Goal: Task Accomplishment & Management: Manage account settings

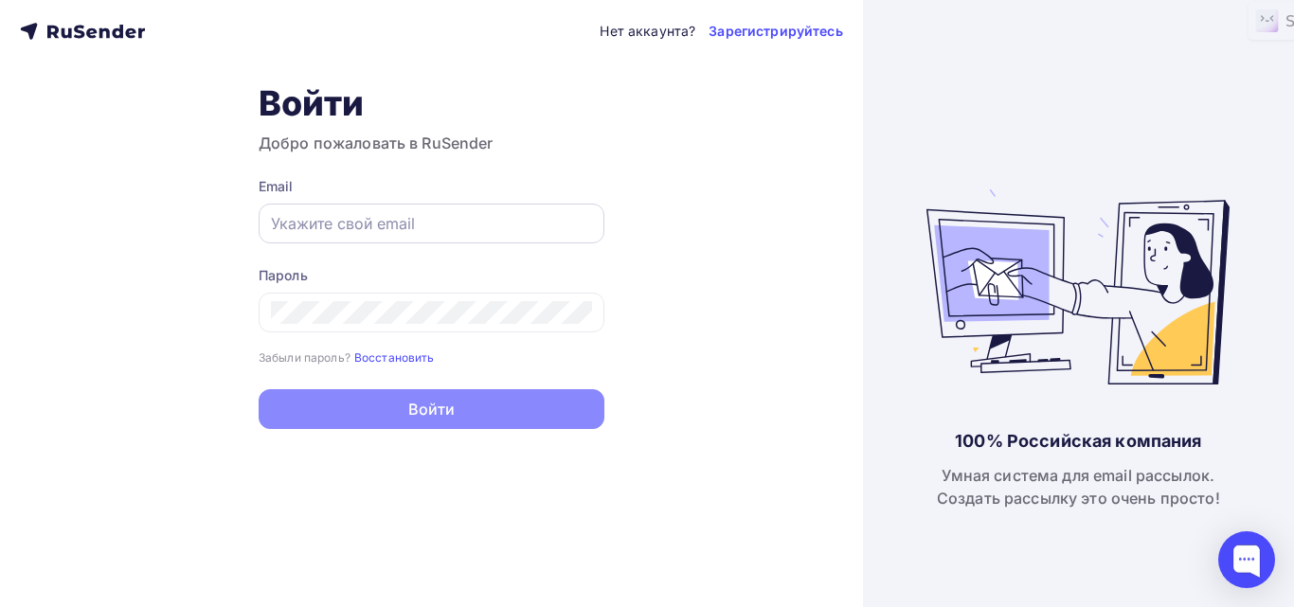
click at [369, 223] on input "text" at bounding box center [431, 223] width 321 height 23
type input "rustinova9@gmail.com"
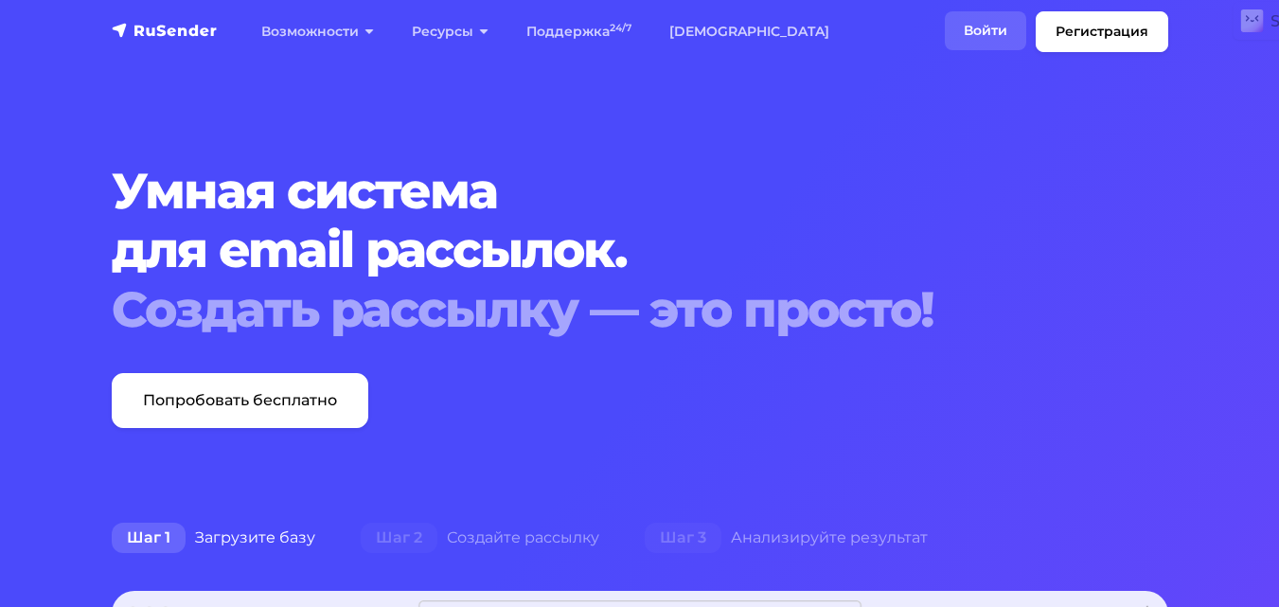
click at [985, 32] on link "Войти" at bounding box center [985, 30] width 81 height 39
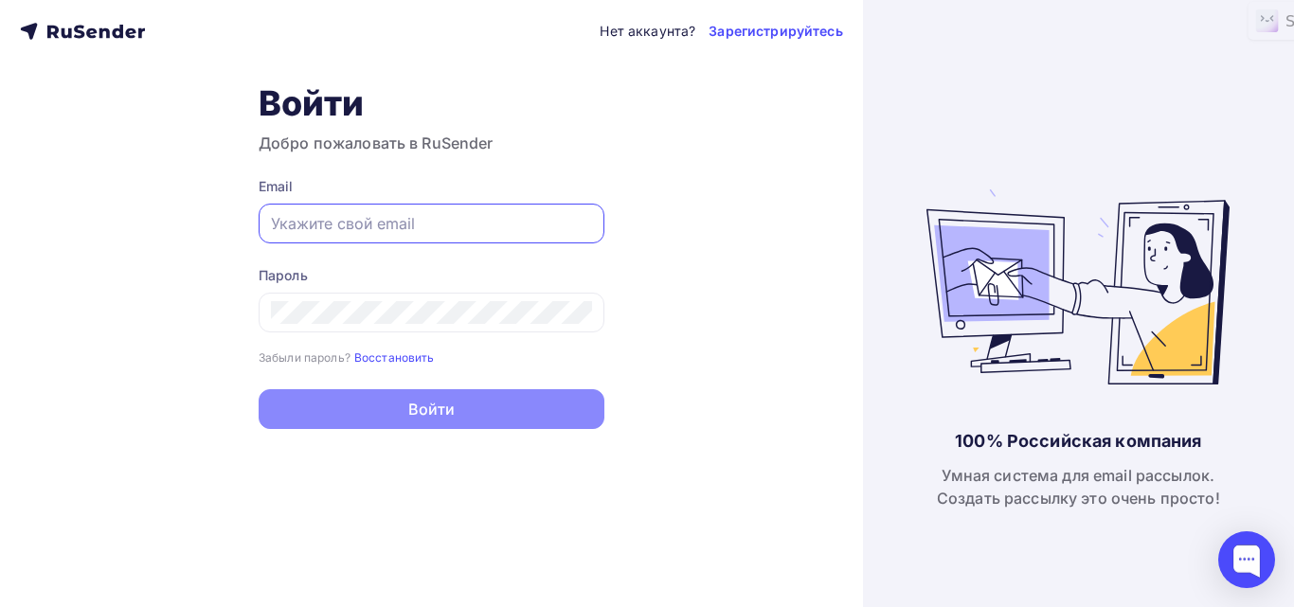
click at [393, 225] on input "text" at bounding box center [431, 223] width 321 height 23
type input "[EMAIL_ADDRESS][DOMAIN_NAME]"
click at [312, 228] on input "text" at bounding box center [431, 223] width 321 height 23
type input "[EMAIL_ADDRESS][DOMAIN_NAME]"
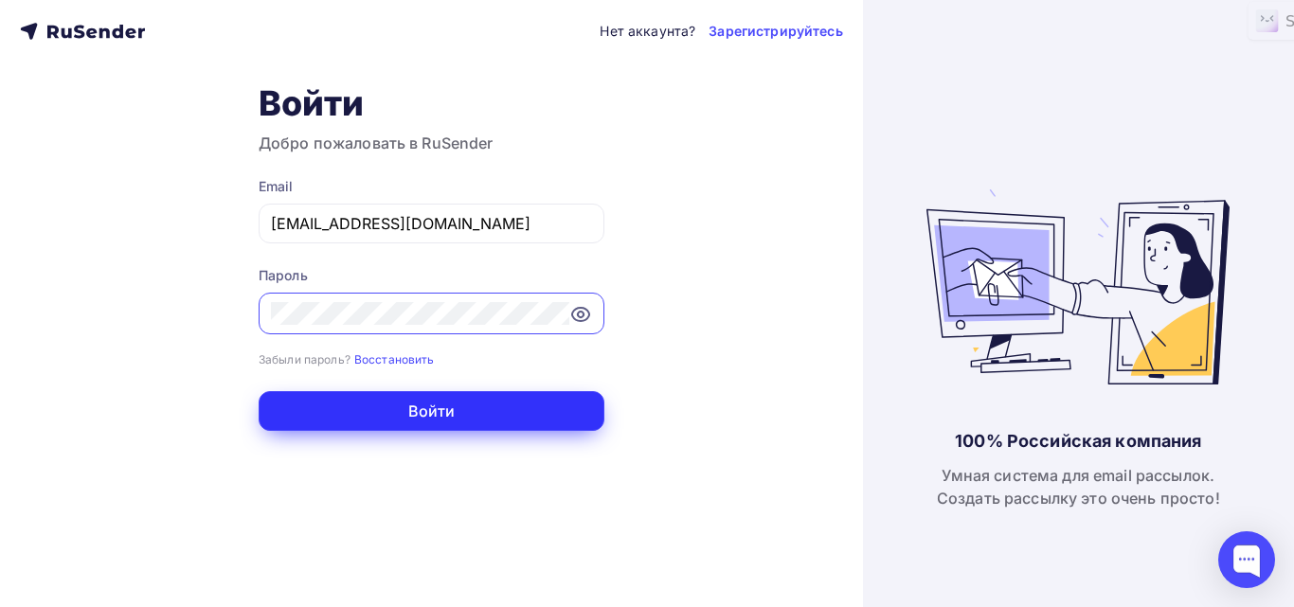
click at [495, 410] on button "Войти" at bounding box center [432, 411] width 346 height 40
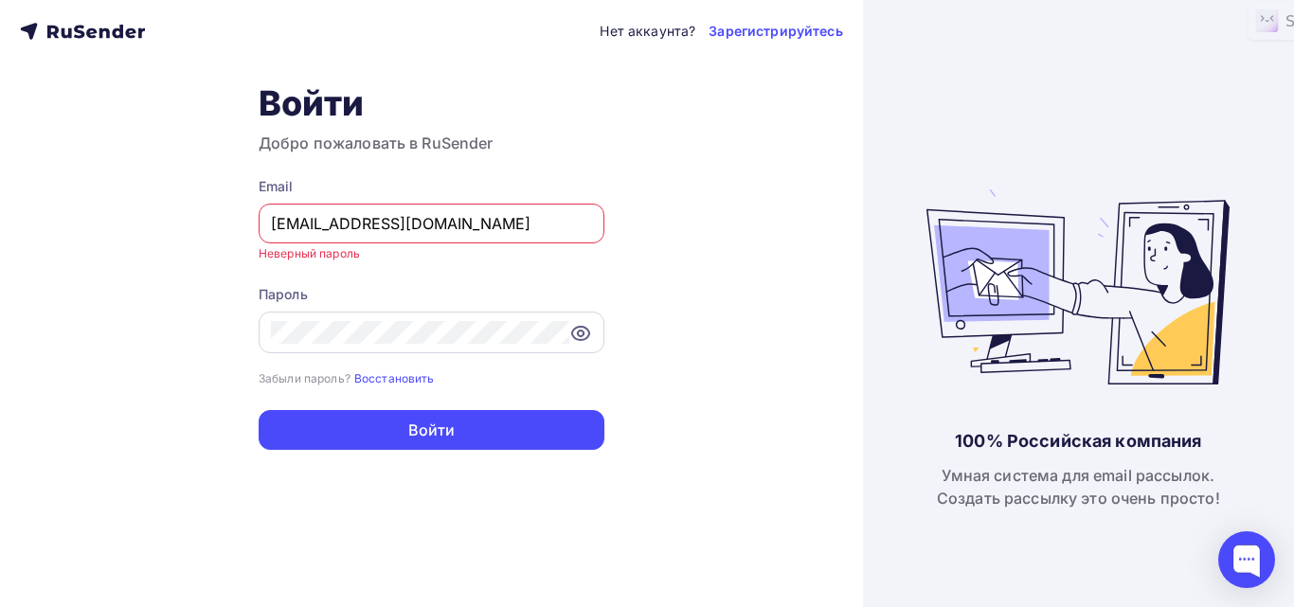
click at [578, 333] on icon at bounding box center [581, 333] width 6 height 6
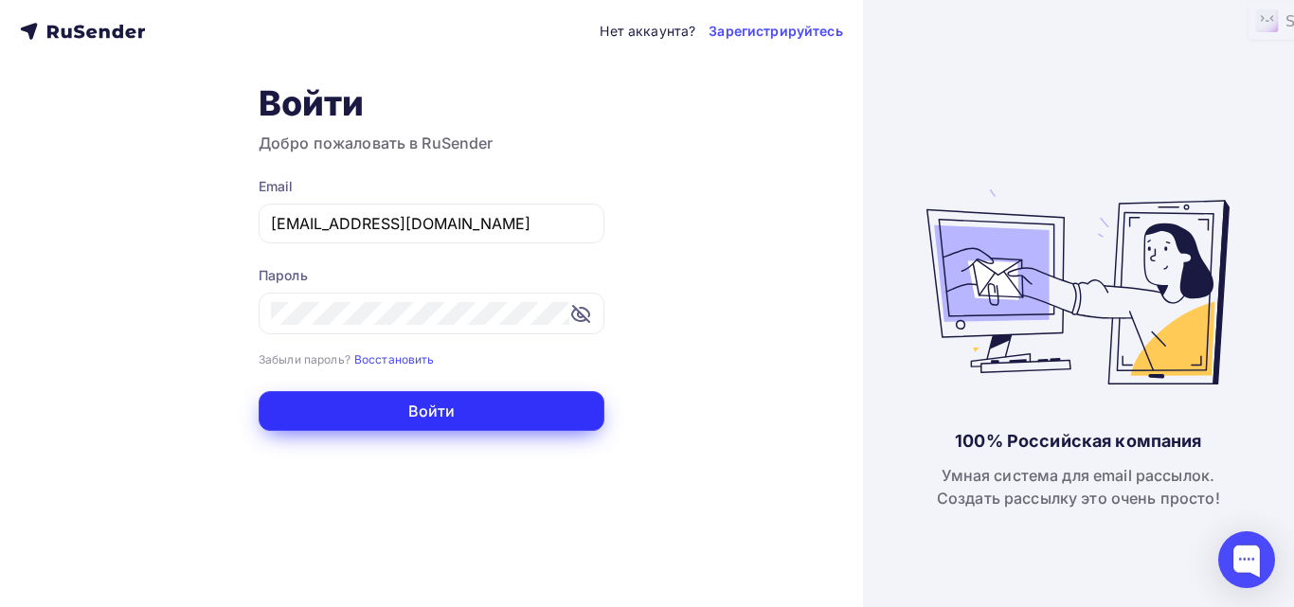
click at [433, 416] on button "Войти" at bounding box center [432, 411] width 346 height 40
